Goal: Information Seeking & Learning: Find specific fact

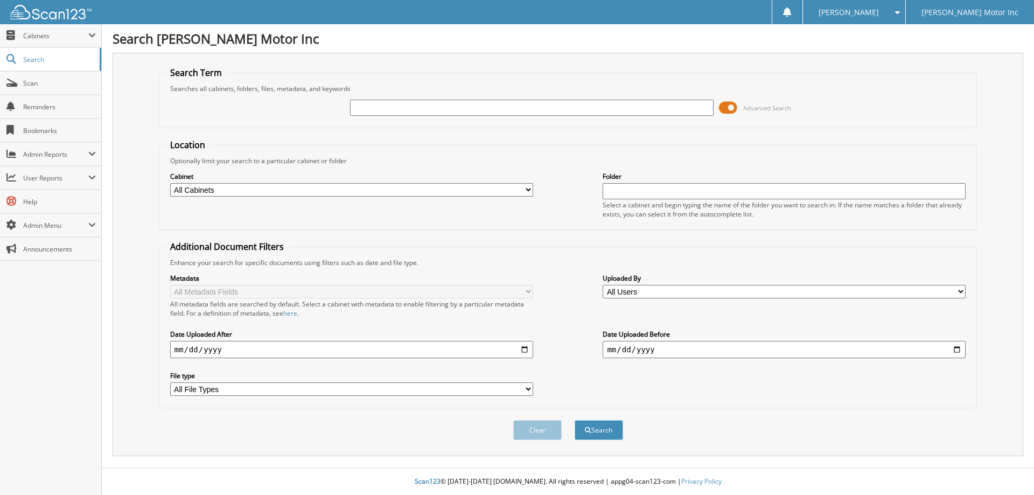
click at [758, 105] on span "Advanced Search" at bounding box center [767, 108] width 48 height 8
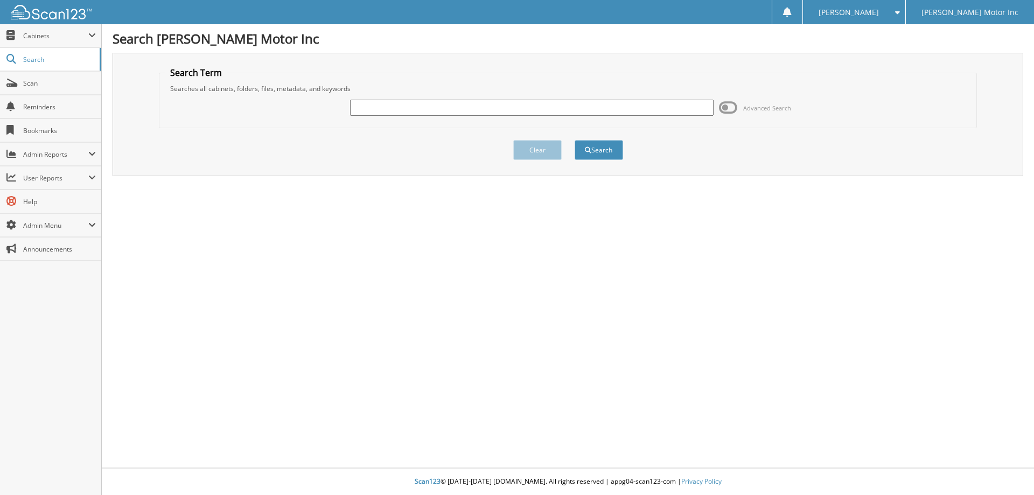
click at [409, 107] on input "text" at bounding box center [531, 108] width 363 height 16
type input "155480"
click at [605, 149] on button "Search" at bounding box center [599, 150] width 48 height 20
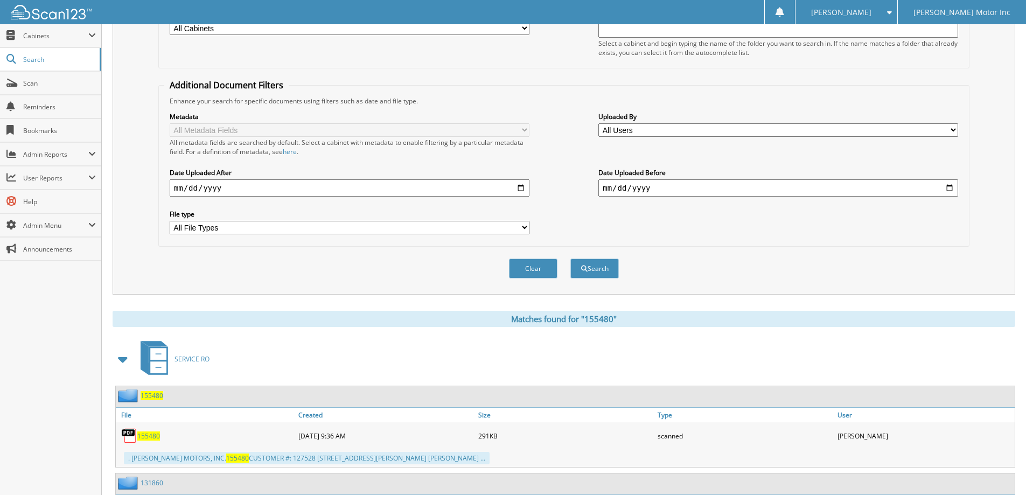
scroll to position [260, 0]
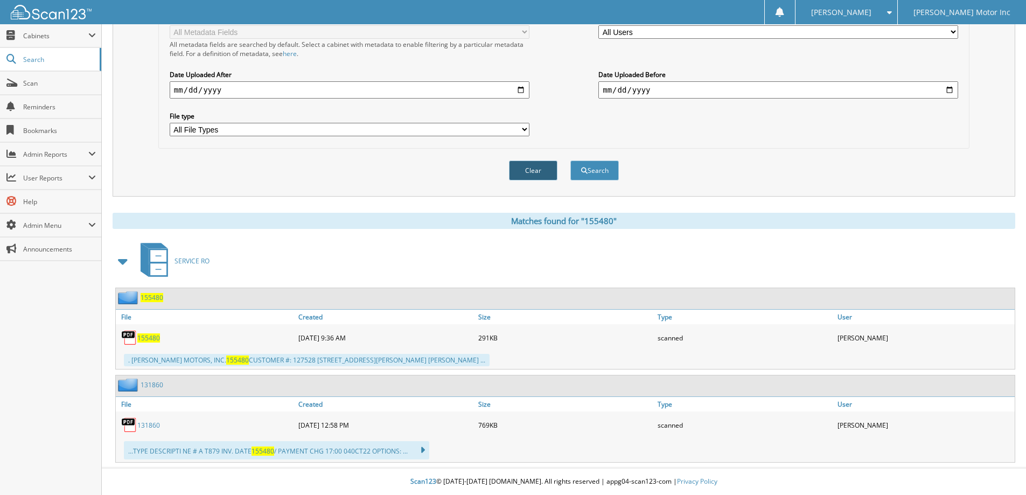
click at [547, 172] on button "Clear" at bounding box center [533, 171] width 48 height 20
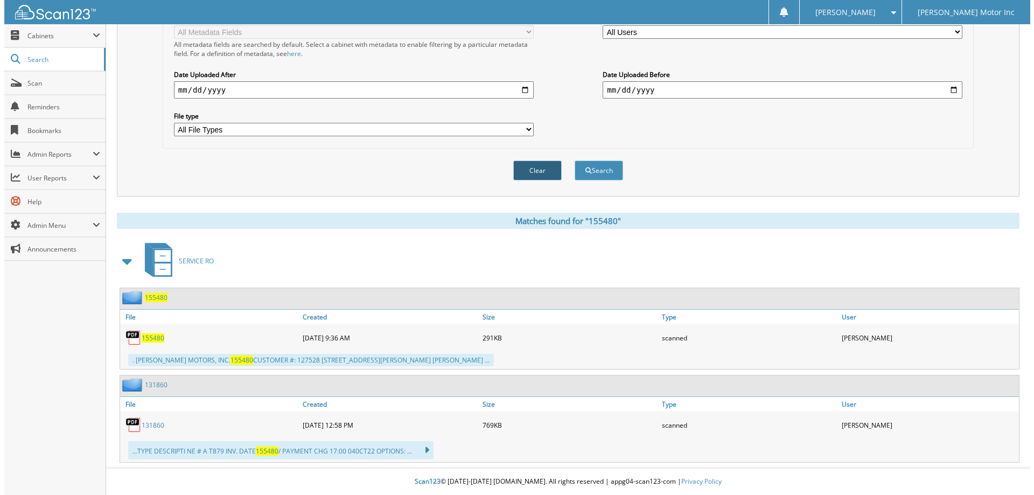
scroll to position [0, 0]
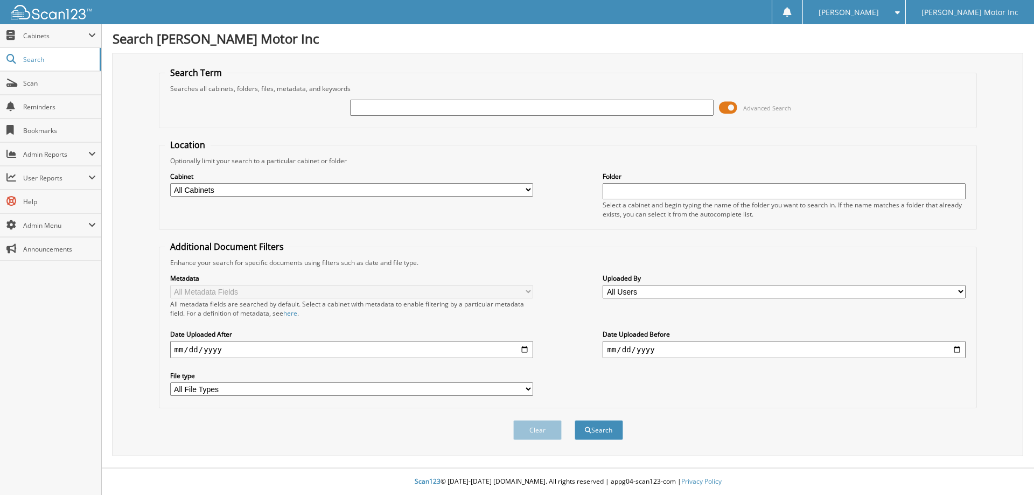
click at [757, 106] on span "Advanced Search" at bounding box center [767, 108] width 48 height 8
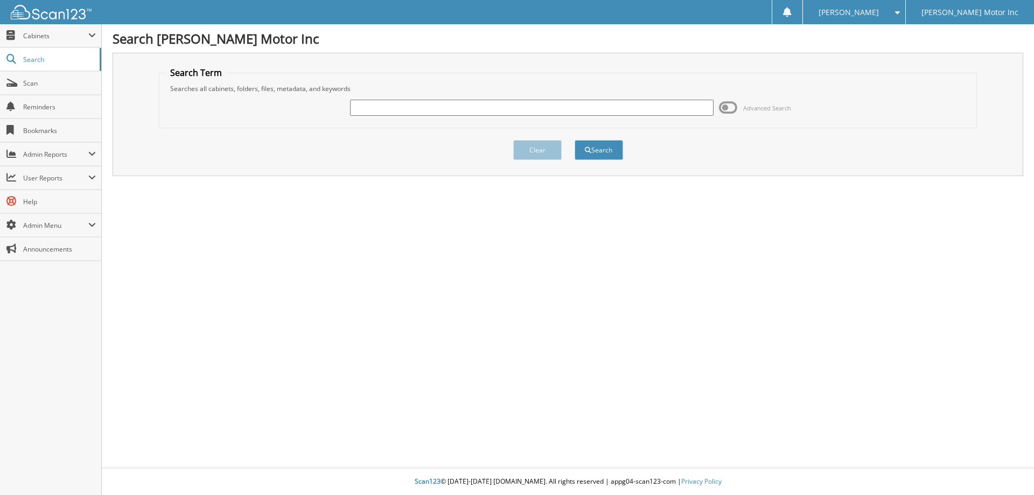
click at [396, 108] on input "text" at bounding box center [531, 108] width 363 height 16
type input "156004"
click at [597, 150] on button "Search" at bounding box center [599, 150] width 48 height 20
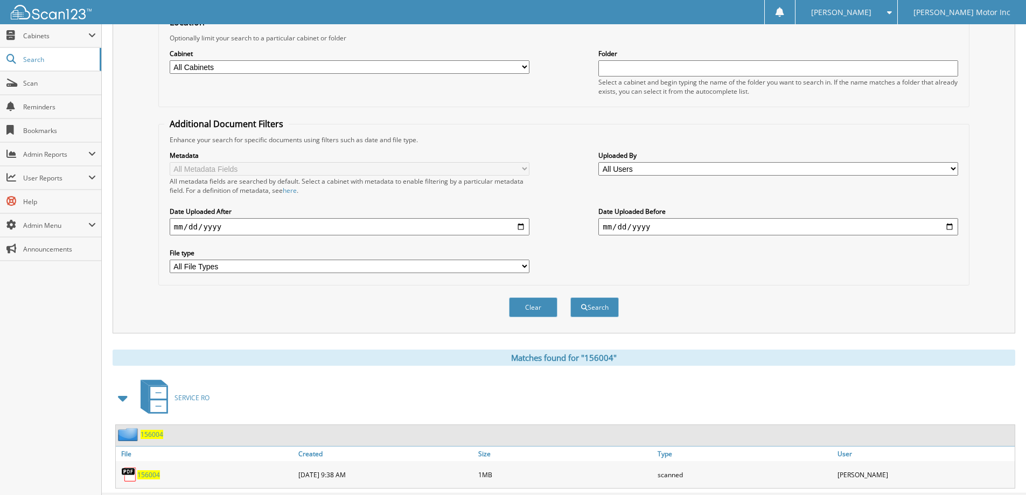
scroll to position [149, 0]
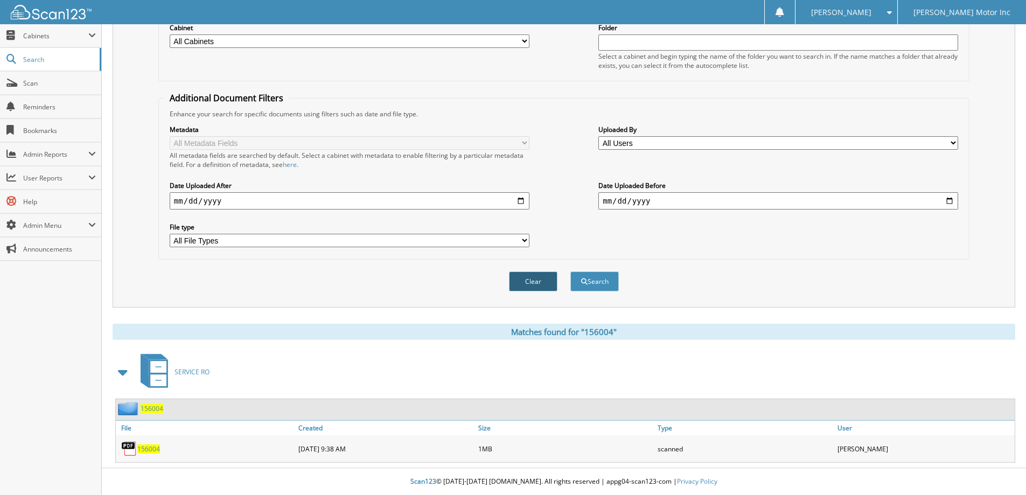
click at [535, 284] on button "Clear" at bounding box center [533, 282] width 48 height 20
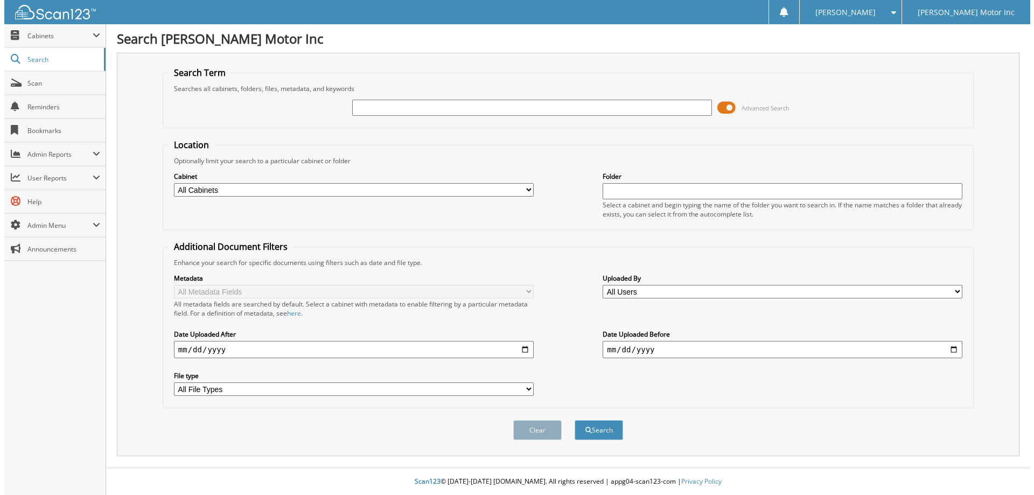
scroll to position [0, 0]
click at [763, 106] on span "Advanced Search" at bounding box center [767, 108] width 48 height 8
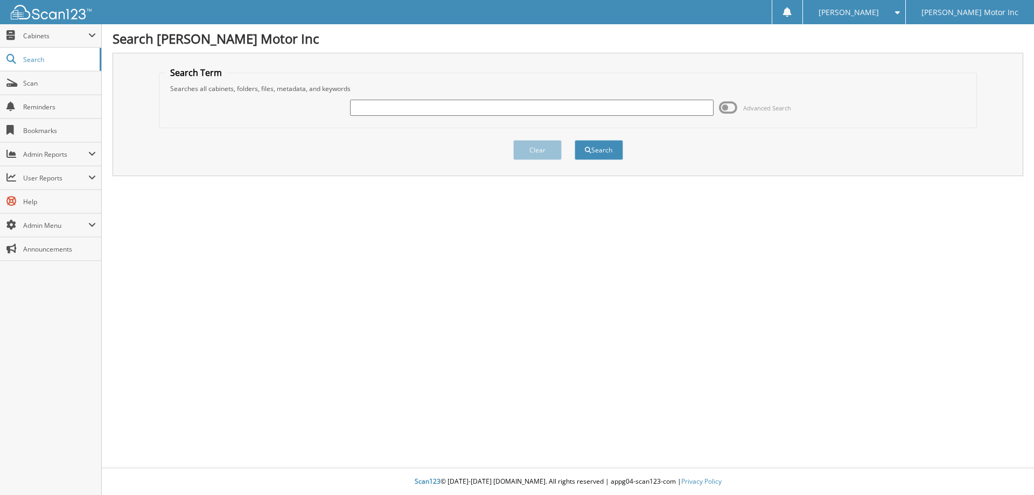
click at [381, 105] on input "text" at bounding box center [531, 108] width 363 height 16
type input "156013"
click at [600, 149] on button "Search" at bounding box center [599, 150] width 48 height 20
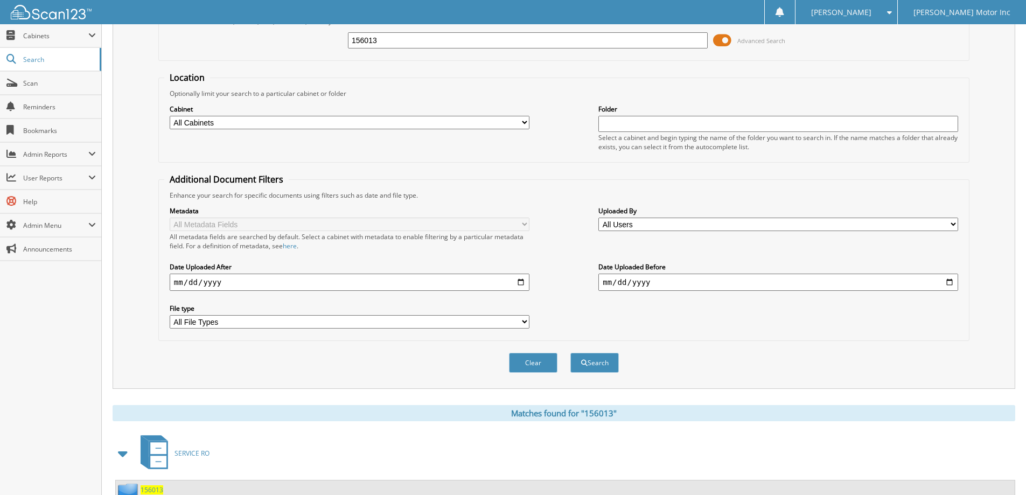
scroll to position [162, 0]
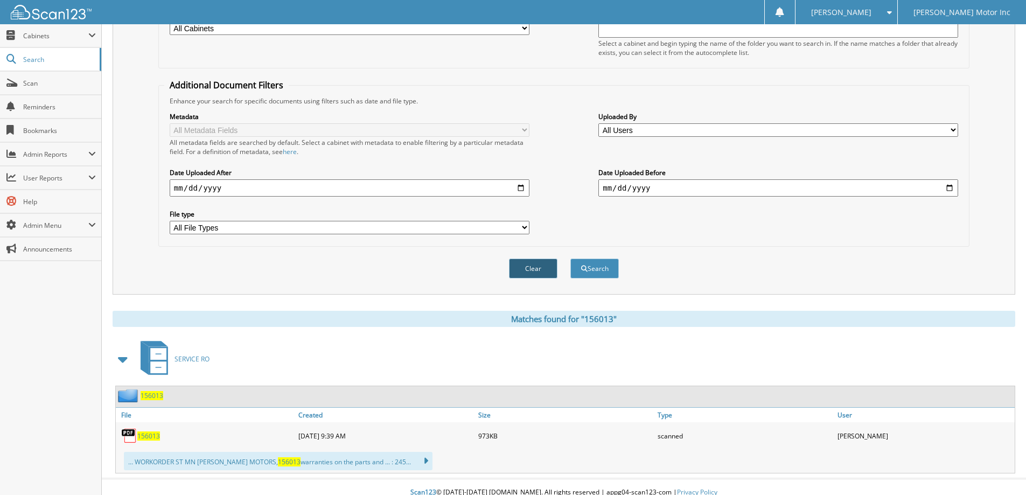
click at [534, 267] on button "Clear" at bounding box center [533, 269] width 48 height 20
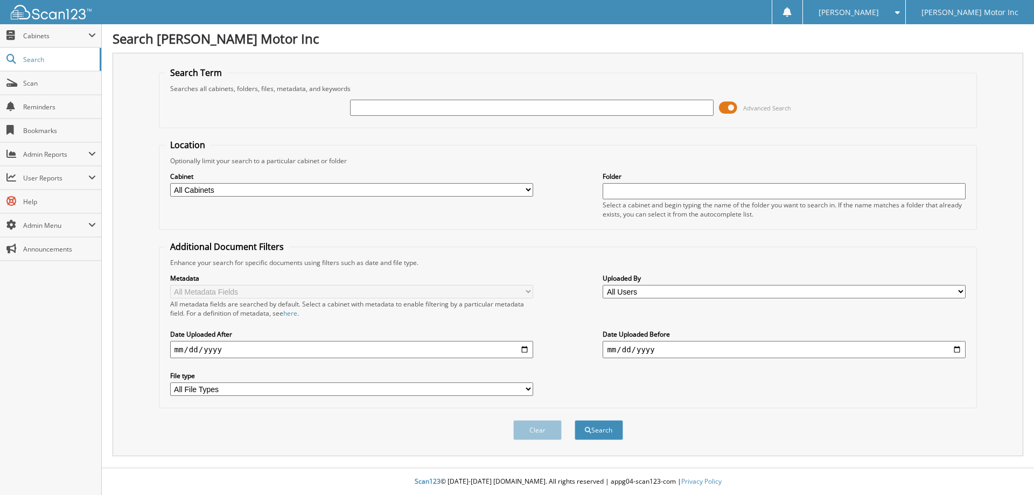
click at [762, 107] on span "Advanced Search" at bounding box center [767, 108] width 48 height 8
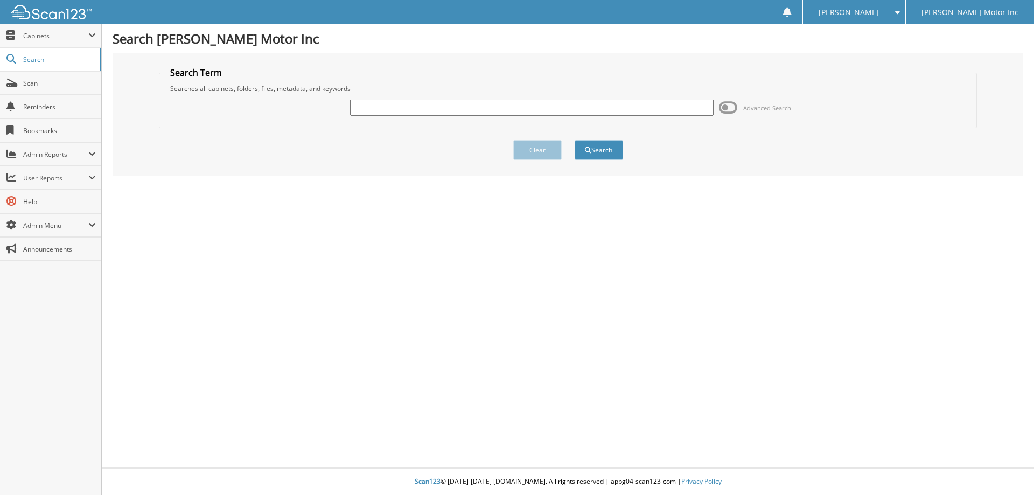
click at [426, 109] on input "text" at bounding box center [531, 108] width 363 height 16
type input "156021"
click at [598, 149] on button "Search" at bounding box center [599, 150] width 48 height 20
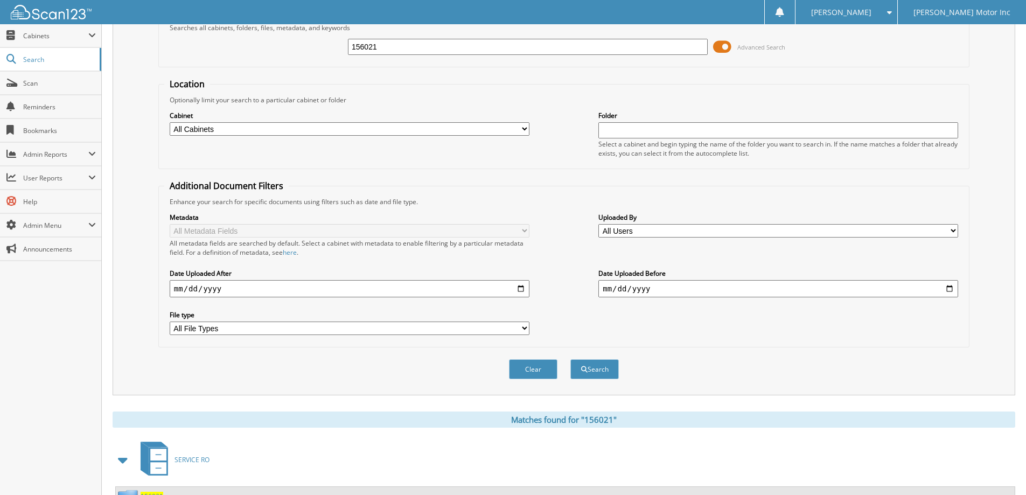
scroll to position [149, 0]
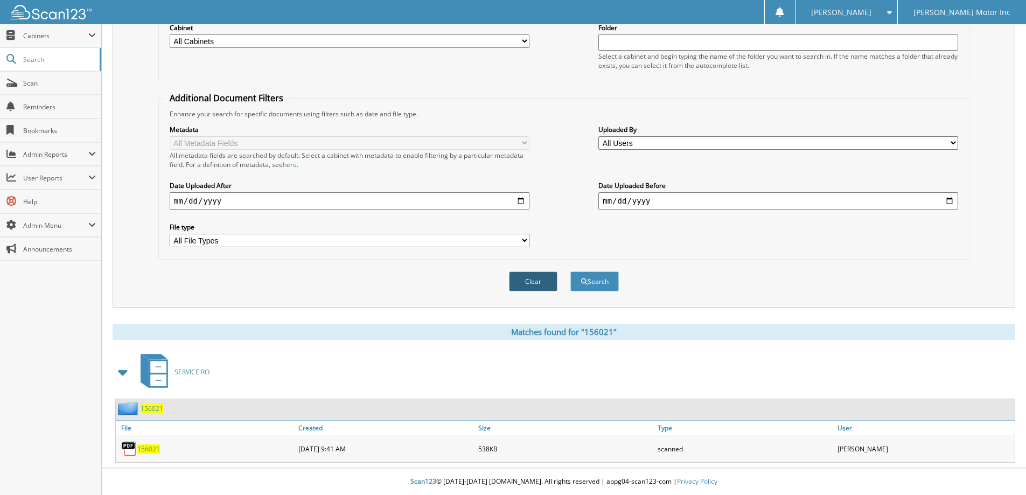
click at [535, 286] on button "Clear" at bounding box center [533, 282] width 48 height 20
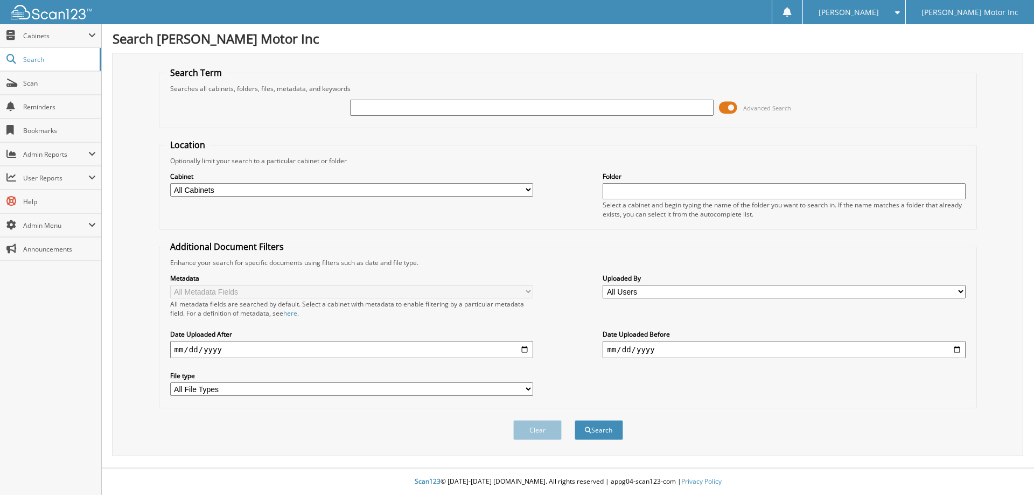
click at [761, 104] on span "Advanced Search" at bounding box center [767, 108] width 48 height 8
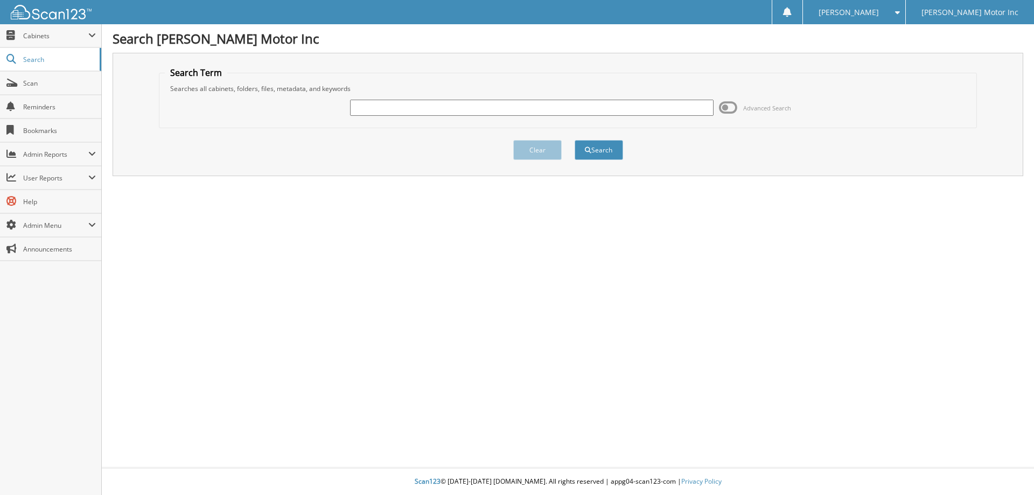
click at [439, 111] on input "text" at bounding box center [531, 108] width 363 height 16
type input "156028"
click at [608, 149] on button "Search" at bounding box center [599, 150] width 48 height 20
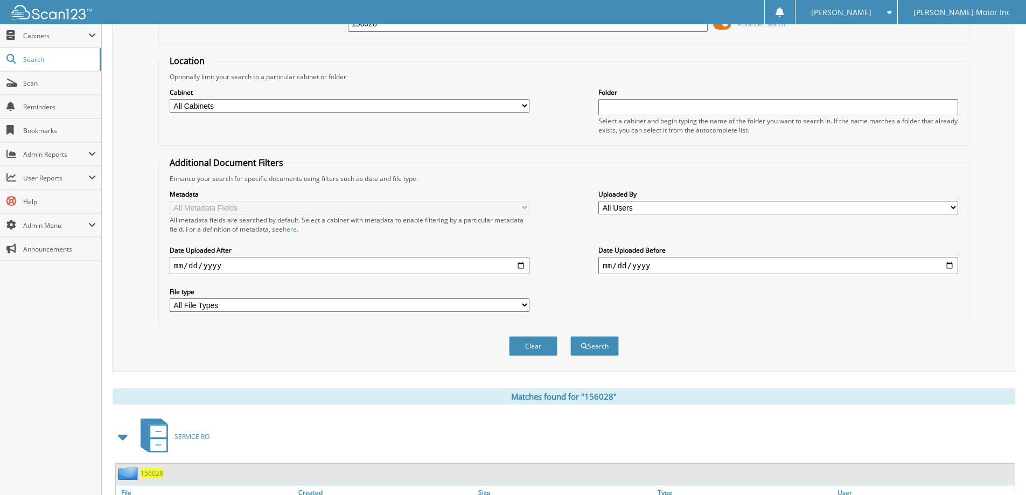
scroll to position [173, 0]
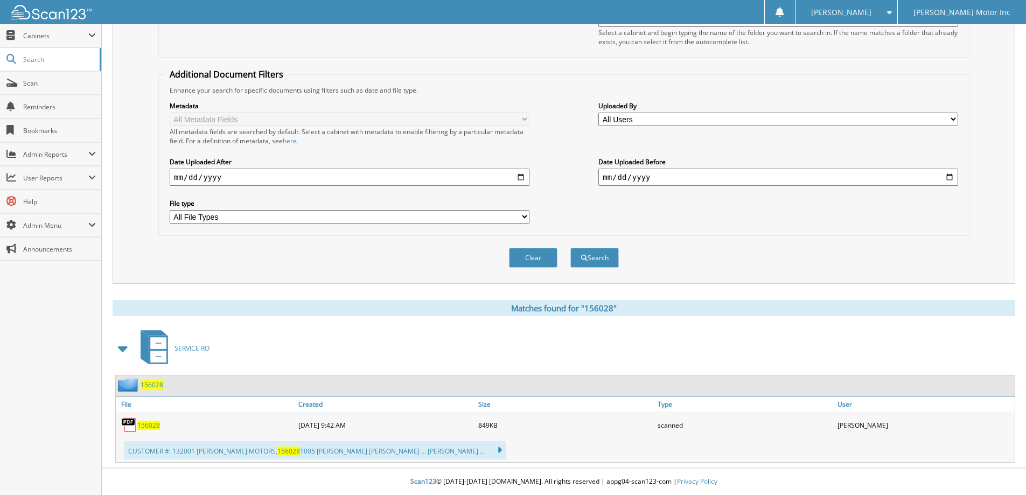
click at [542, 256] on button "Clear" at bounding box center [533, 258] width 48 height 20
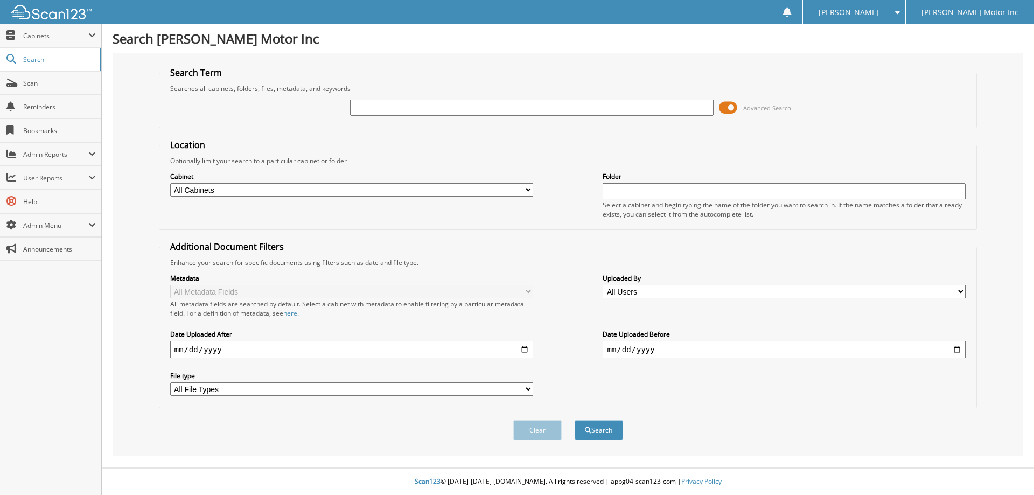
click at [900, 12] on span at bounding box center [895, 13] width 10 height 8
click at [894, 50] on link "Logout" at bounding box center [854, 52] width 102 height 19
